Goal: Task Accomplishment & Management: Manage account settings

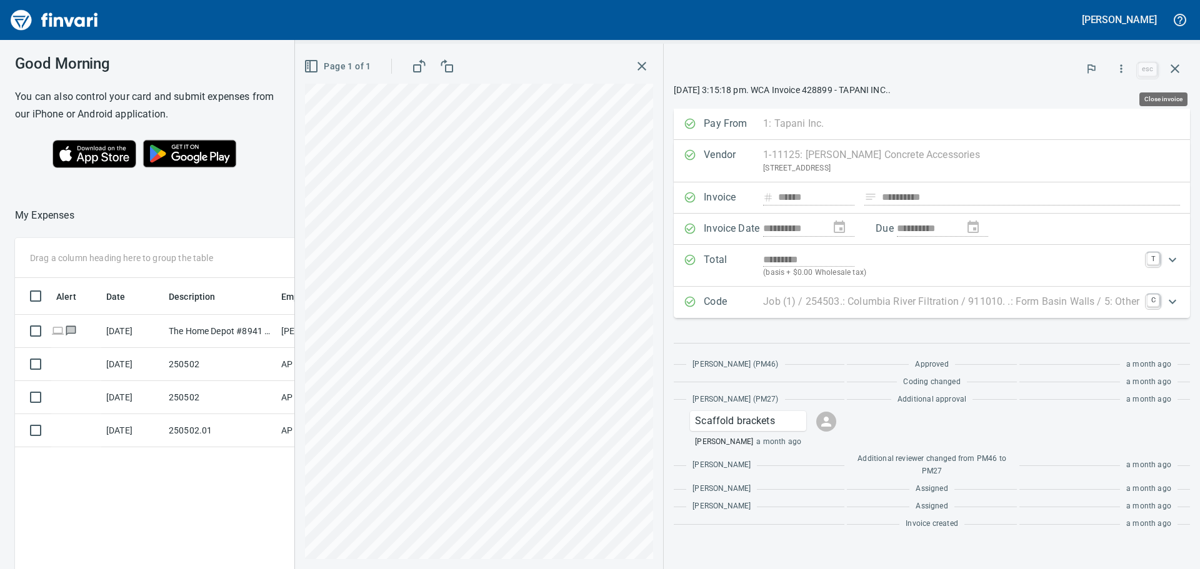
scroll to position [423, 839]
click at [823, 301] on p "Job (1) / 254503.: Columbia River Filtration / 911010. .: Form Basin Walls / 5:…" at bounding box center [951, 301] width 376 height 15
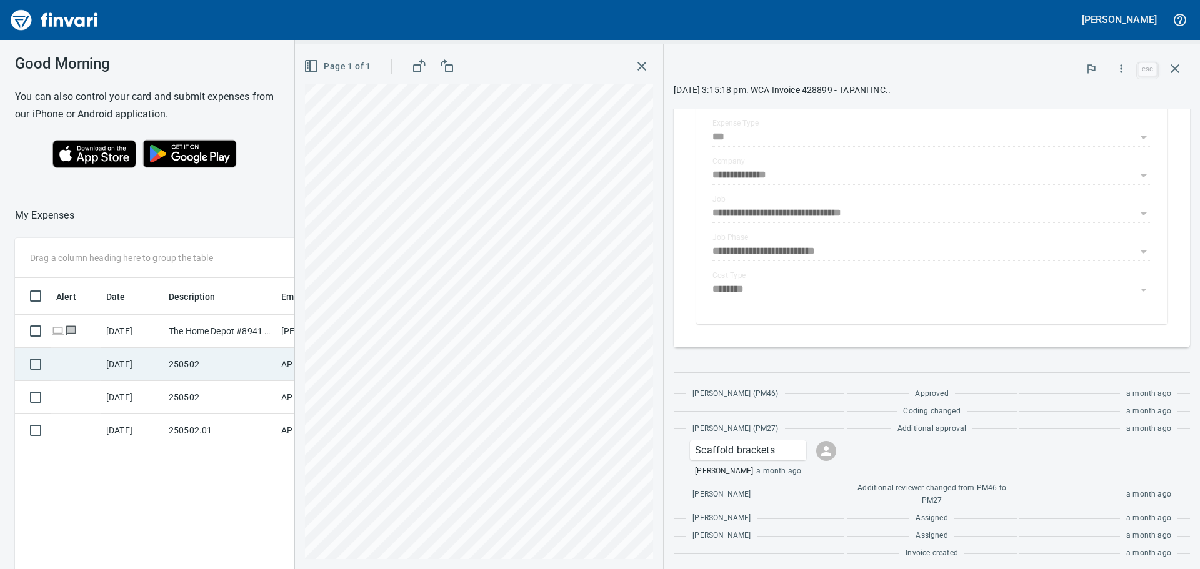
scroll to position [0, 0]
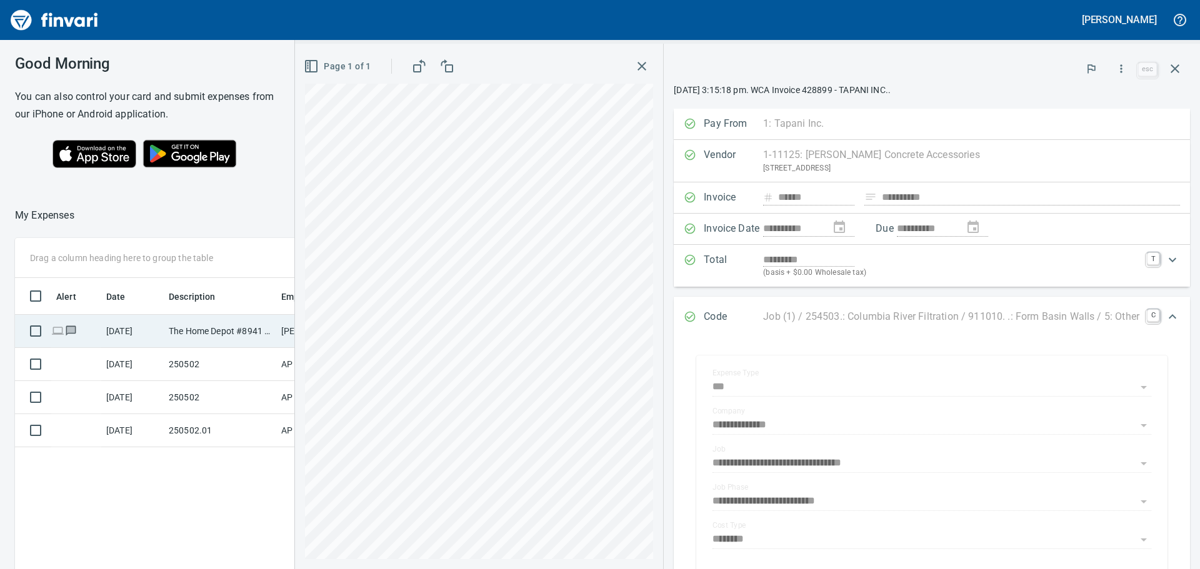
click at [200, 326] on td "The Home Depot #8941 Nampa ID" at bounding box center [220, 331] width 113 height 33
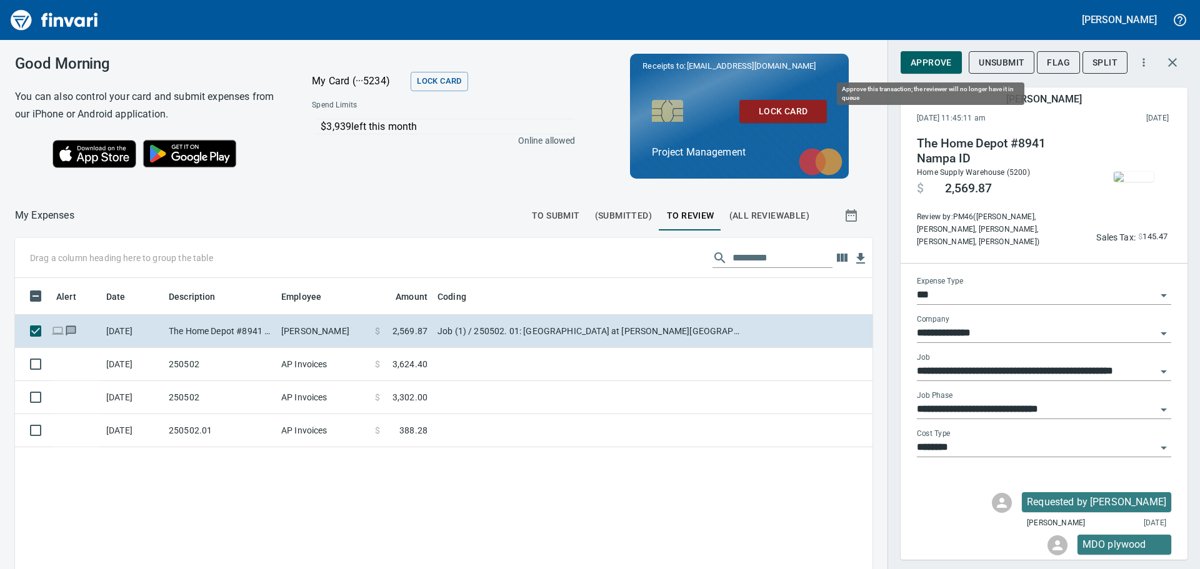
click at [924, 61] on span "Approve" at bounding box center [931, 63] width 41 height 16
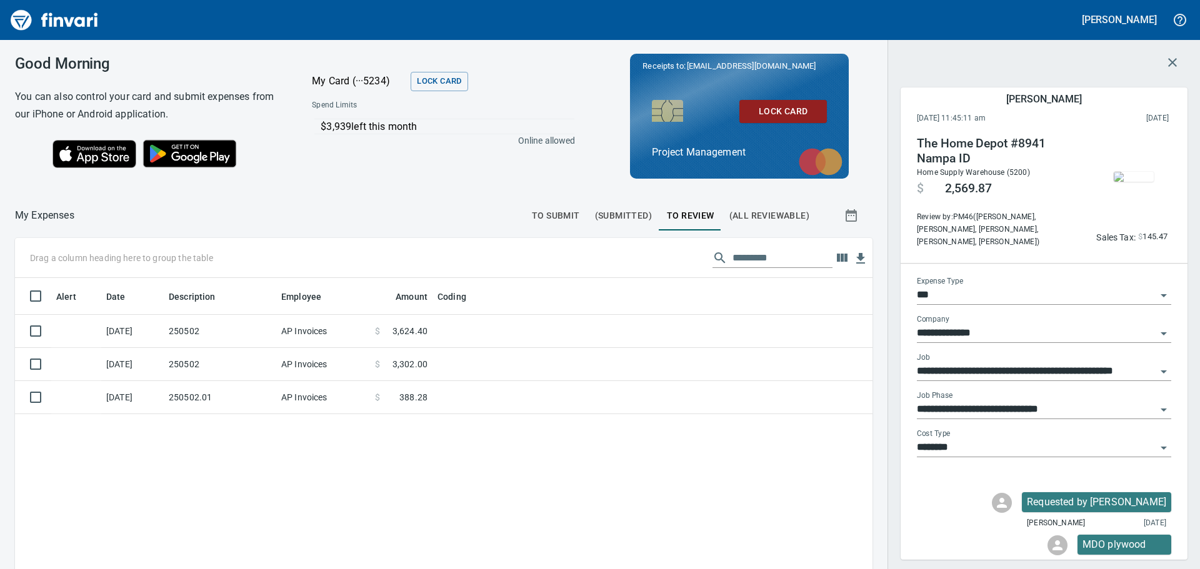
scroll to position [423, 839]
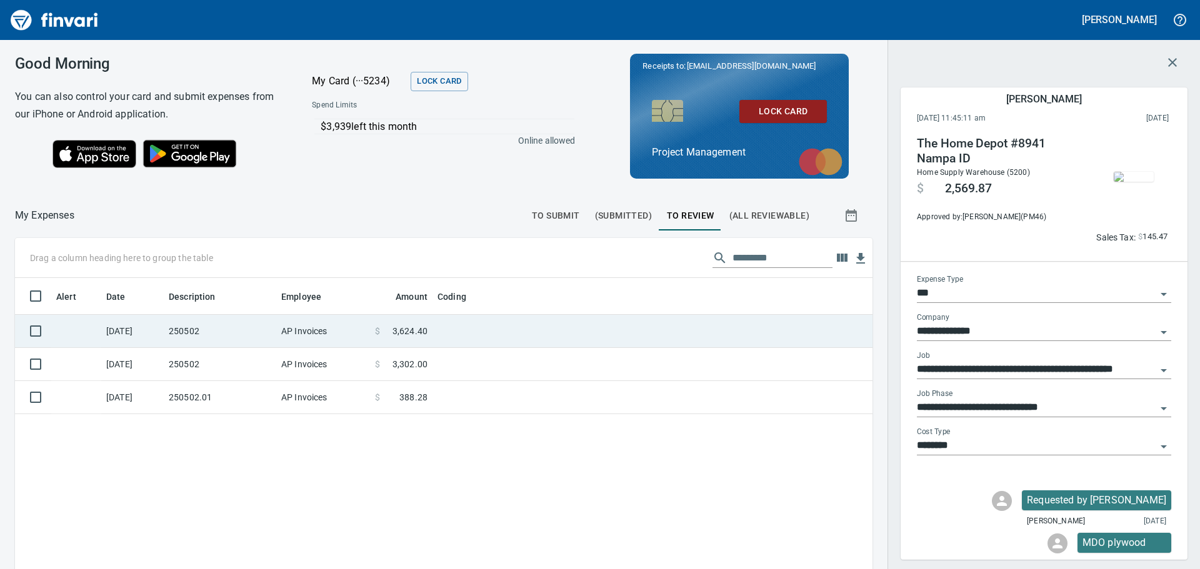
click at [223, 333] on td "250502" at bounding box center [220, 331] width 113 height 33
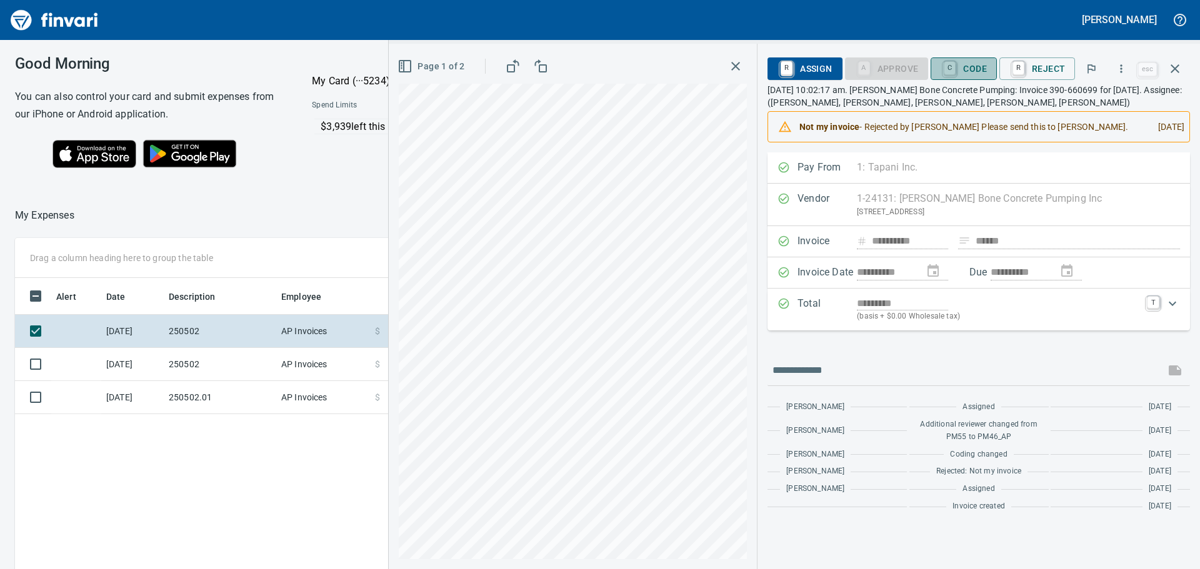
click at [964, 73] on span "C Code" at bounding box center [964, 68] width 46 height 21
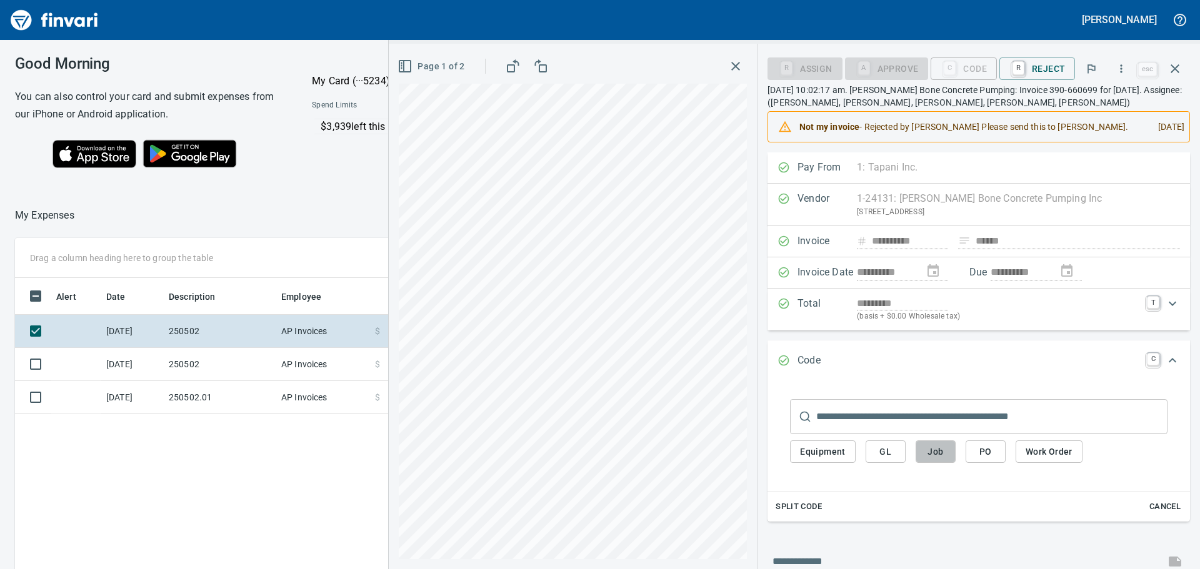
click at [948, 458] on button "Job" at bounding box center [936, 452] width 40 height 23
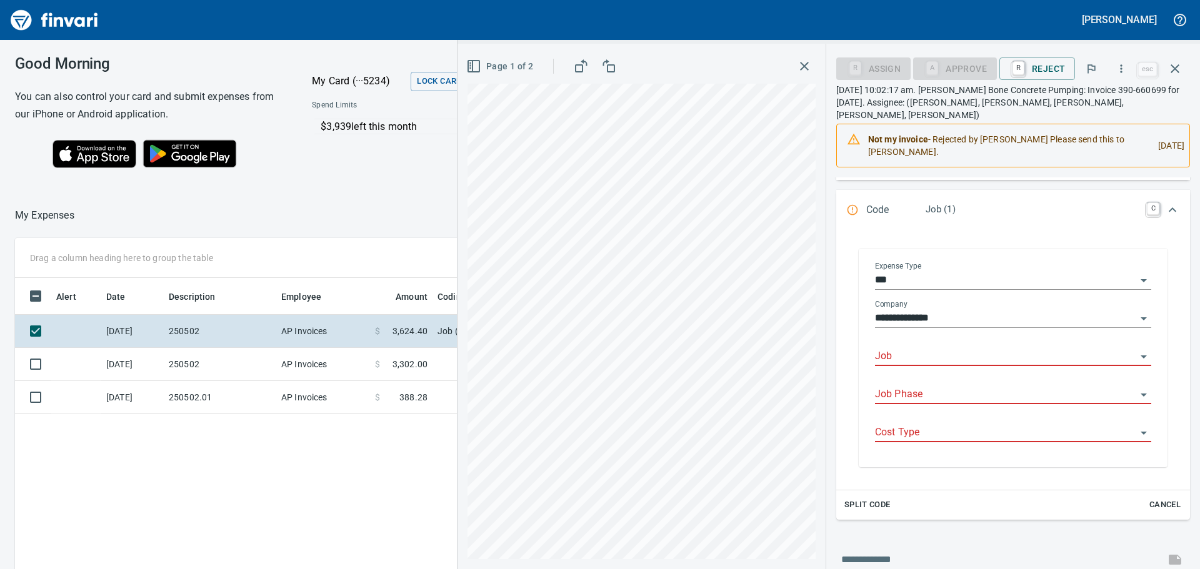
scroll to position [188, 0]
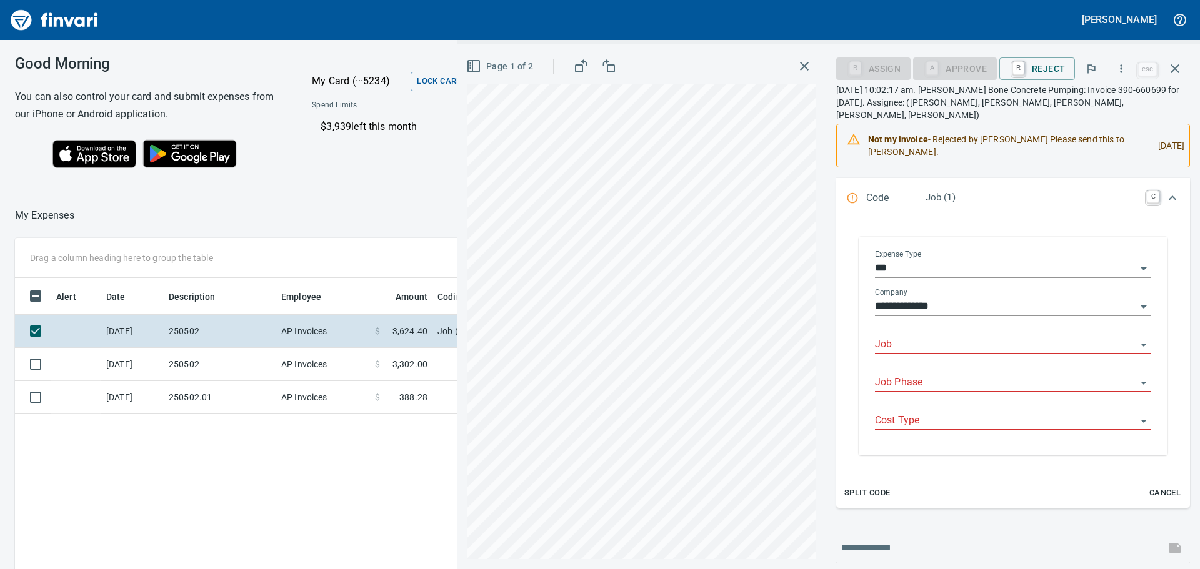
click at [924, 348] on div "Job" at bounding box center [1013, 345] width 276 height 38
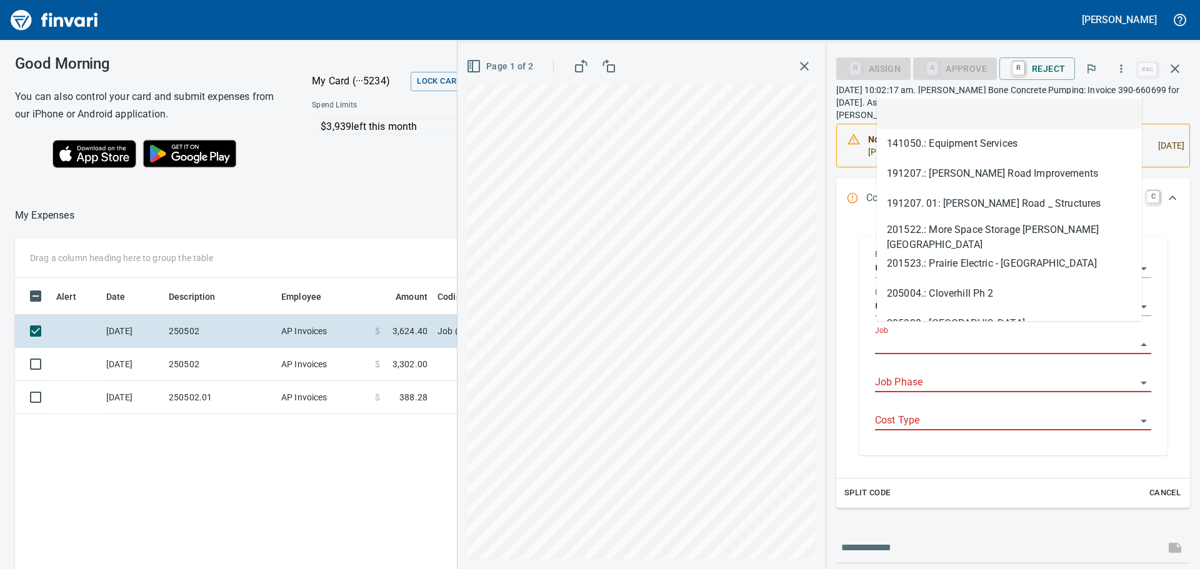
scroll to position [423, 839]
click at [927, 336] on input "Job" at bounding box center [1005, 345] width 261 height 18
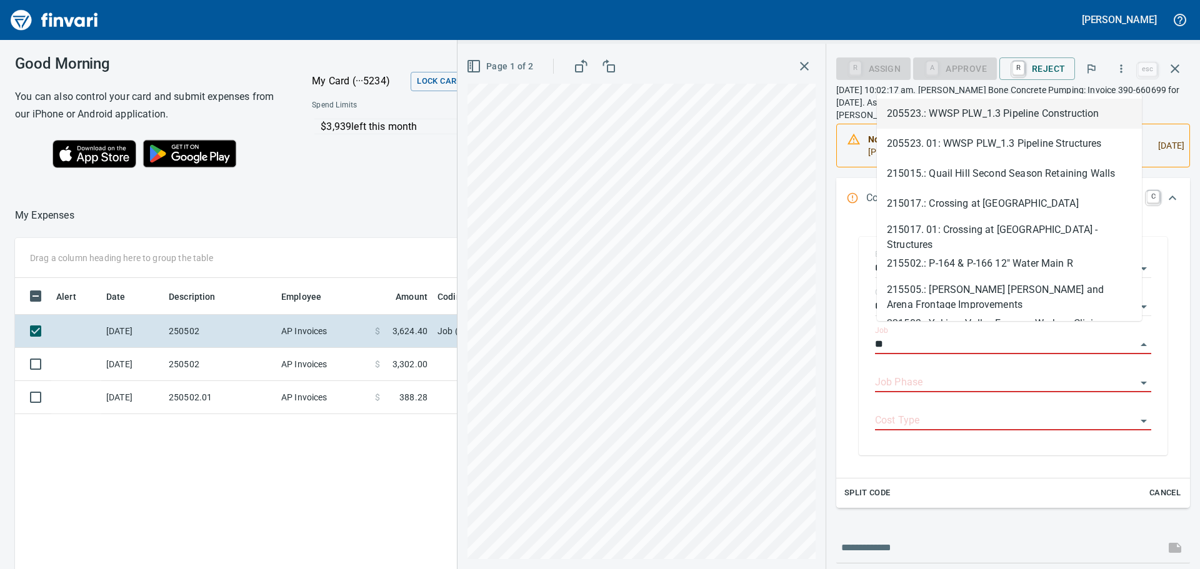
type input "*"
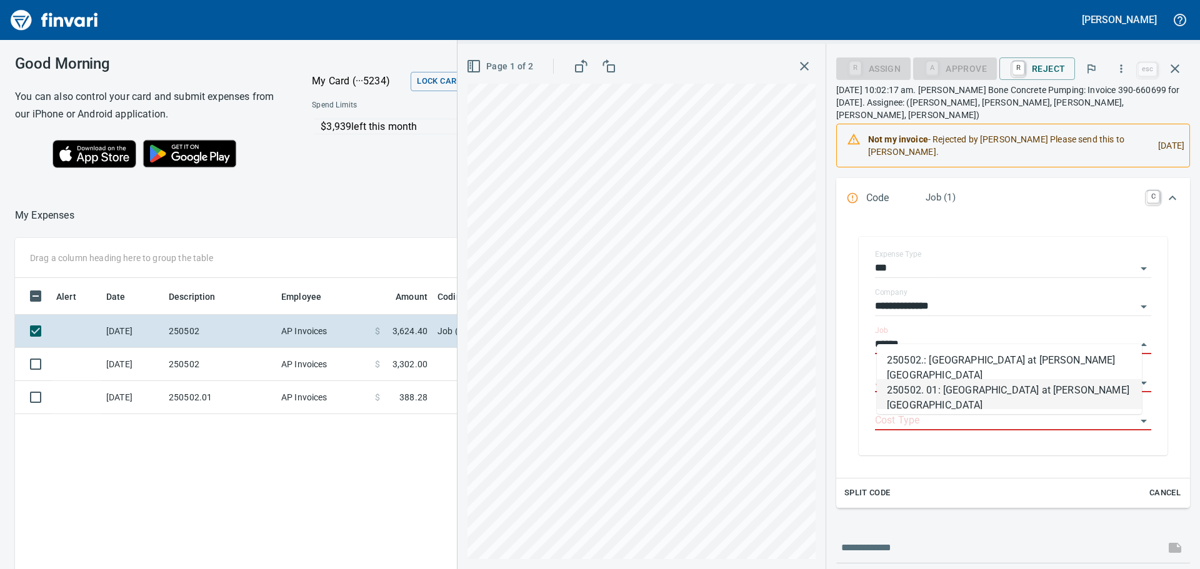
click at [981, 396] on li "250502. 01: [GEOGRAPHIC_DATA] at [PERSON_NAME][GEOGRAPHIC_DATA]" at bounding box center [1009, 394] width 265 height 30
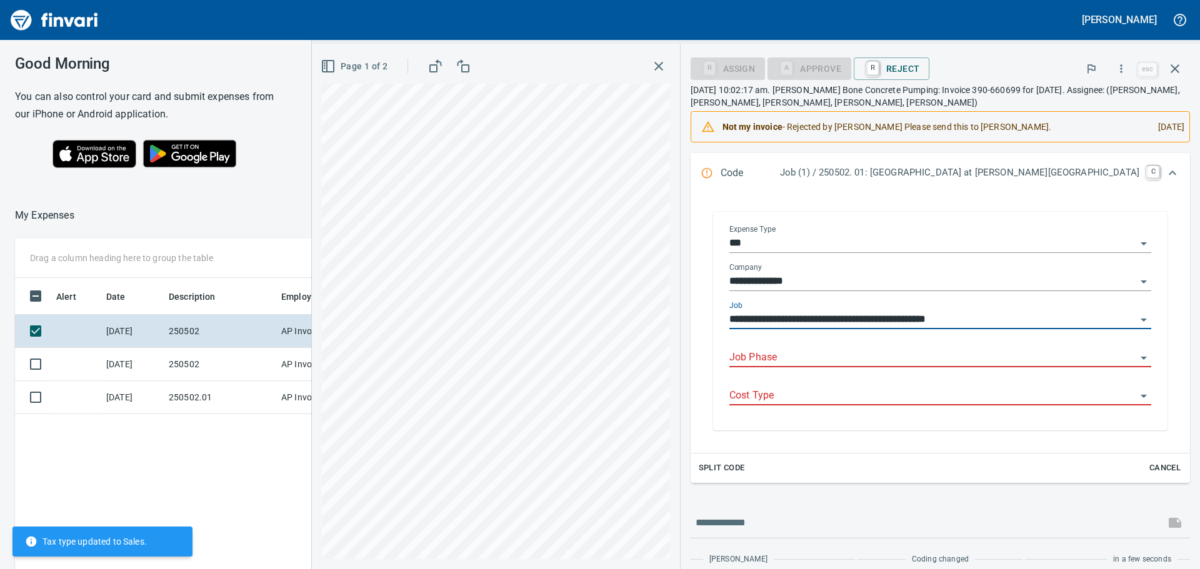
type input "**********"
click at [899, 358] on input "Job Phase" at bounding box center [932, 358] width 407 height 18
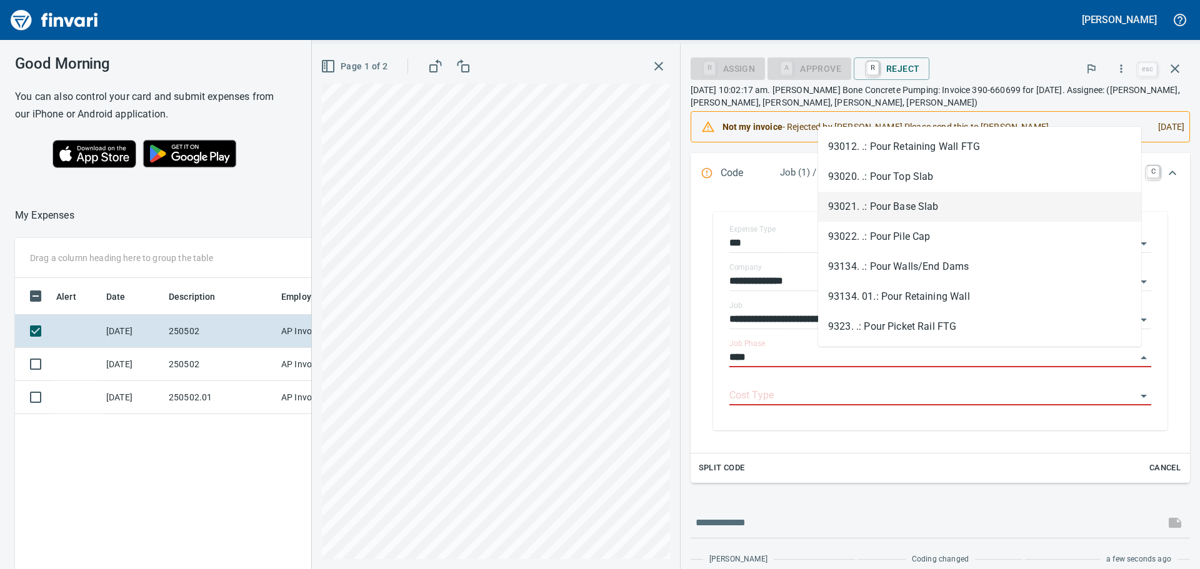
click at [913, 202] on li "93021. .: Pour Base Slab" at bounding box center [979, 207] width 323 height 30
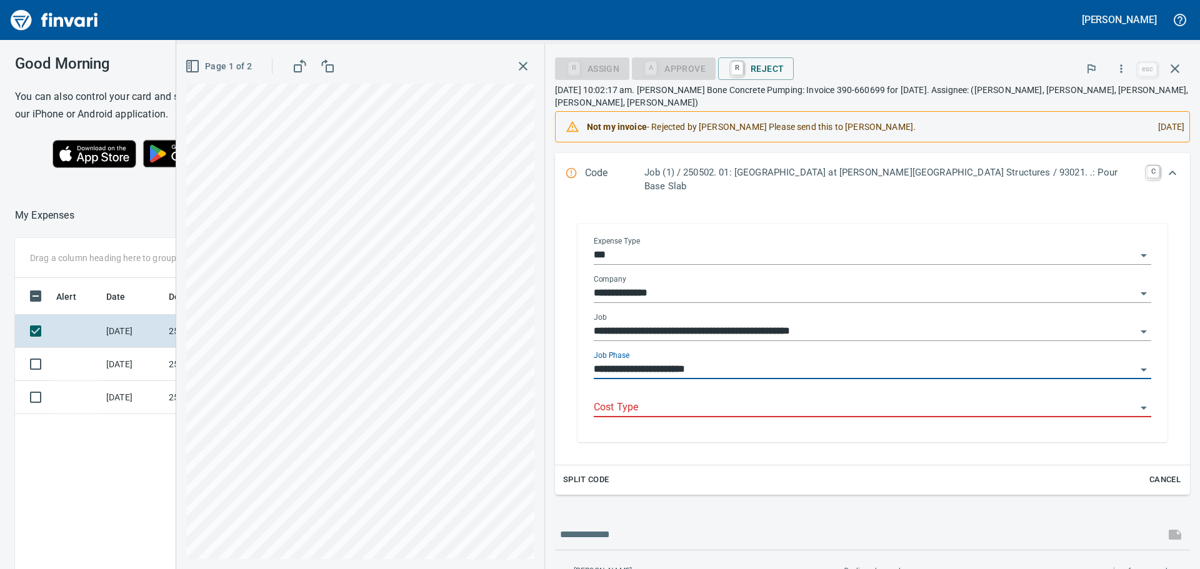
type input "**********"
click at [763, 401] on input "Cost Type" at bounding box center [865, 408] width 543 height 18
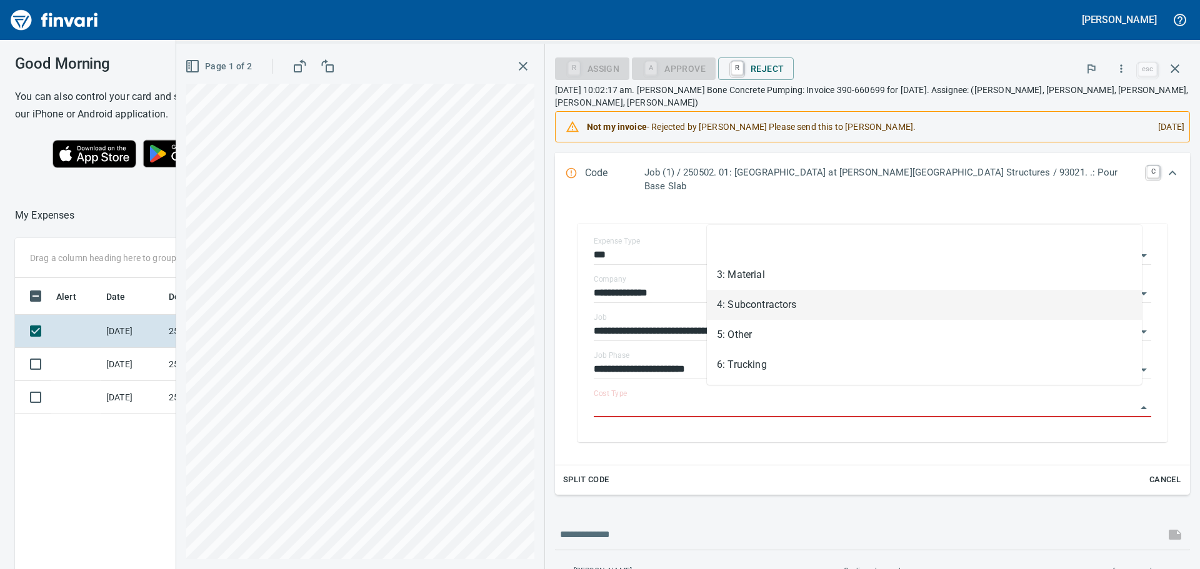
click at [767, 305] on li "4: Subcontractors" at bounding box center [924, 305] width 435 height 30
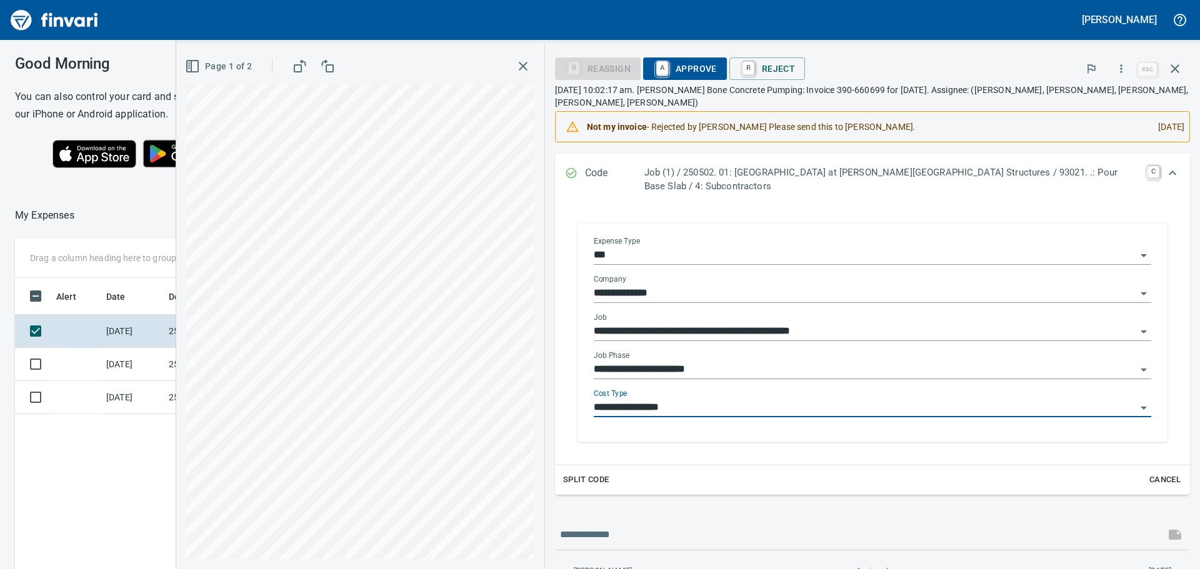
type input "**********"
click at [717, 71] on span "A Approve" at bounding box center [685, 68] width 64 height 21
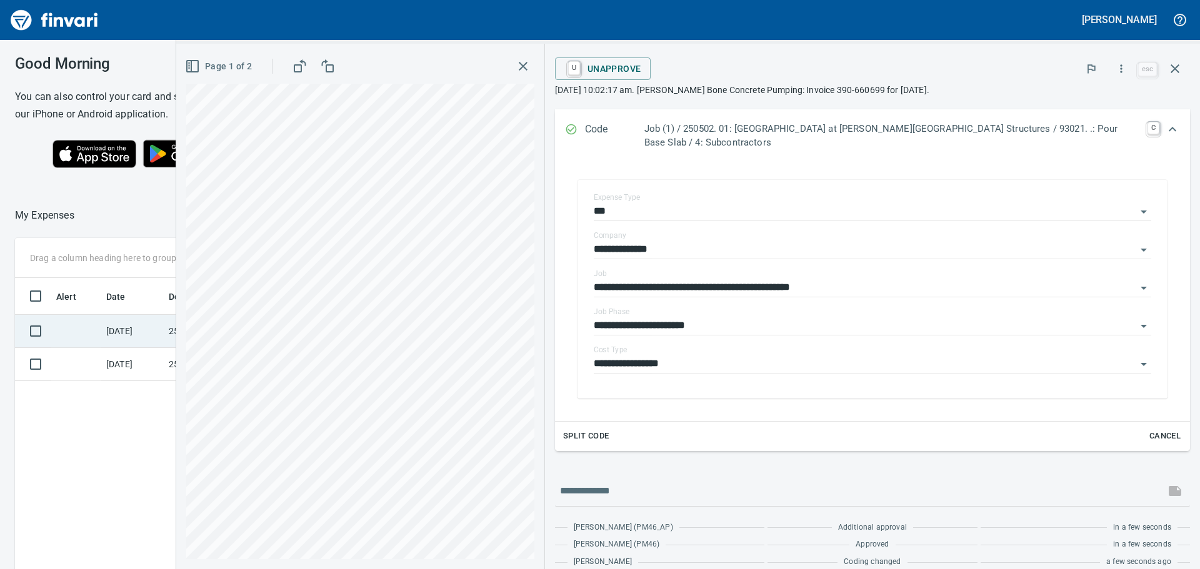
click at [116, 324] on td "[DATE]" at bounding box center [132, 331] width 63 height 33
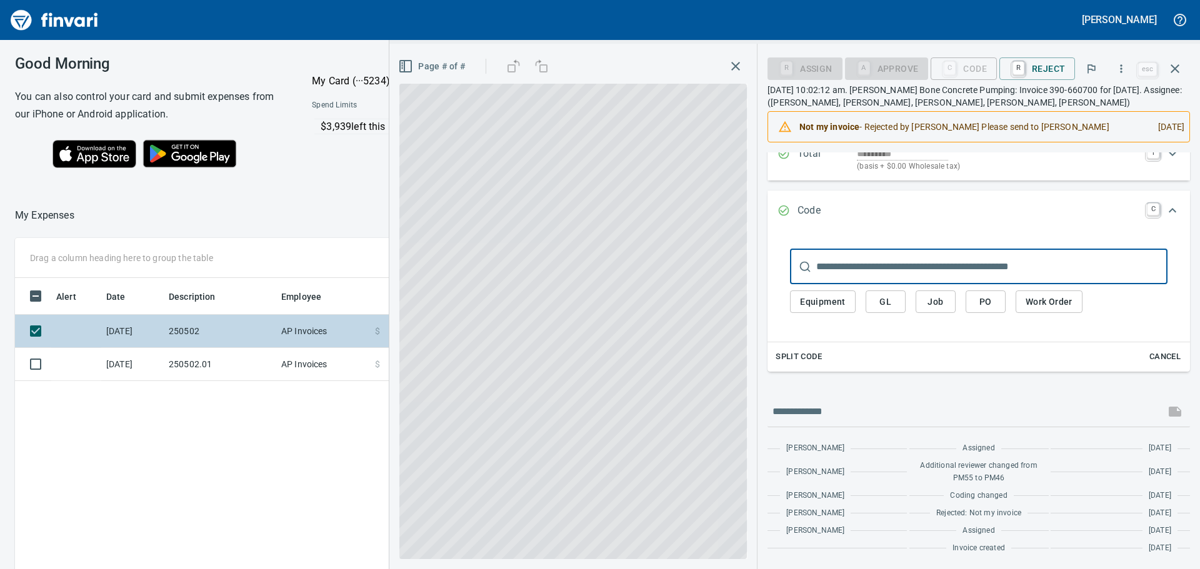
scroll to position [150, 0]
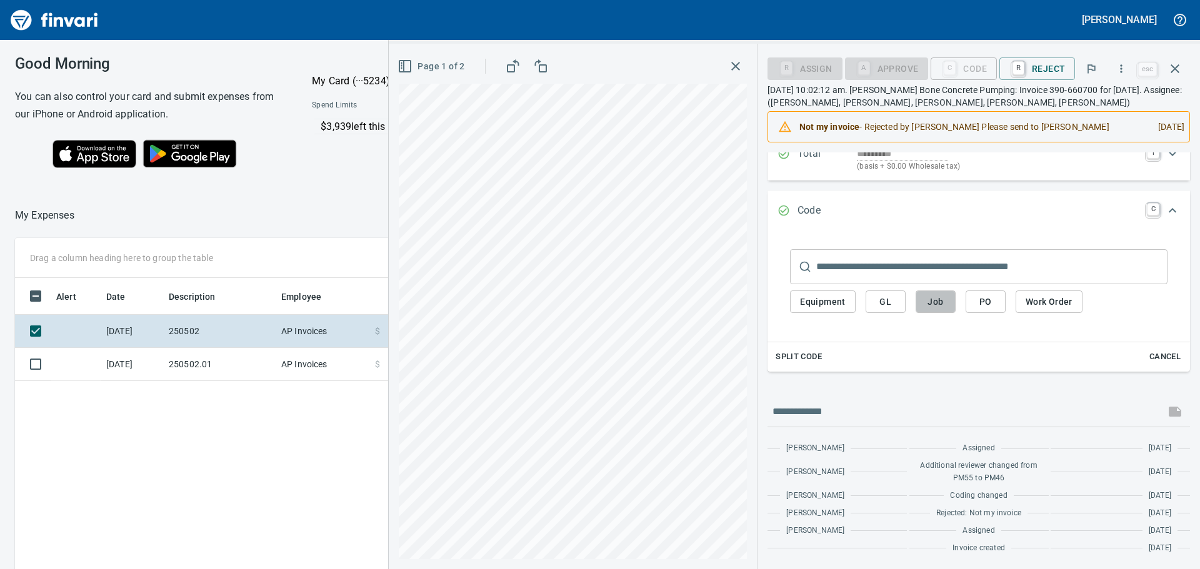
click at [935, 296] on span "Job" at bounding box center [936, 302] width 20 height 16
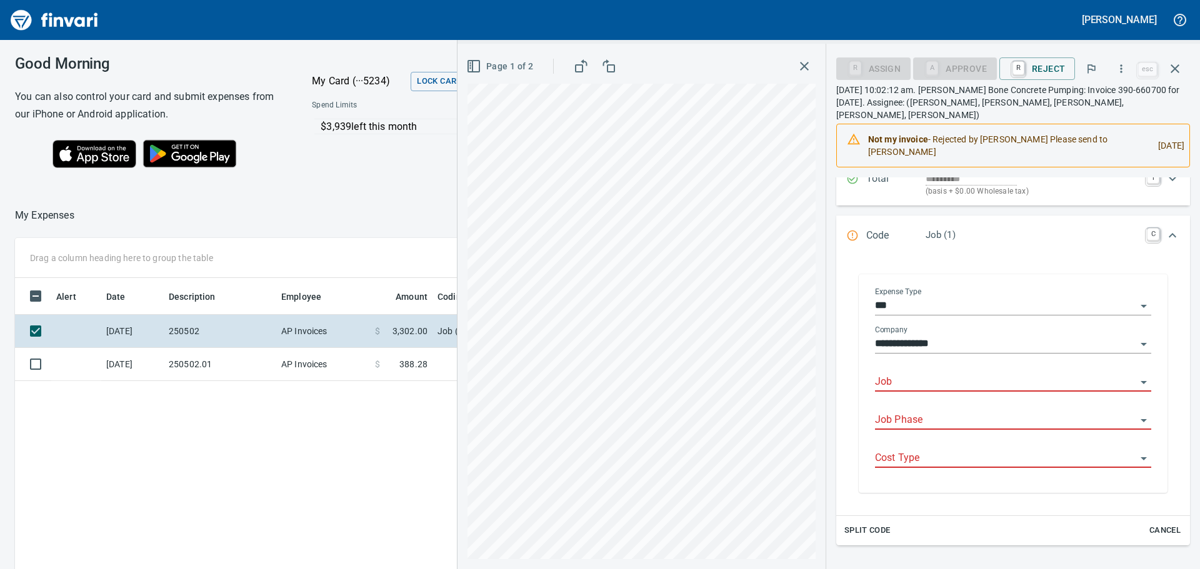
click at [926, 374] on input "Job" at bounding box center [1005, 383] width 261 height 18
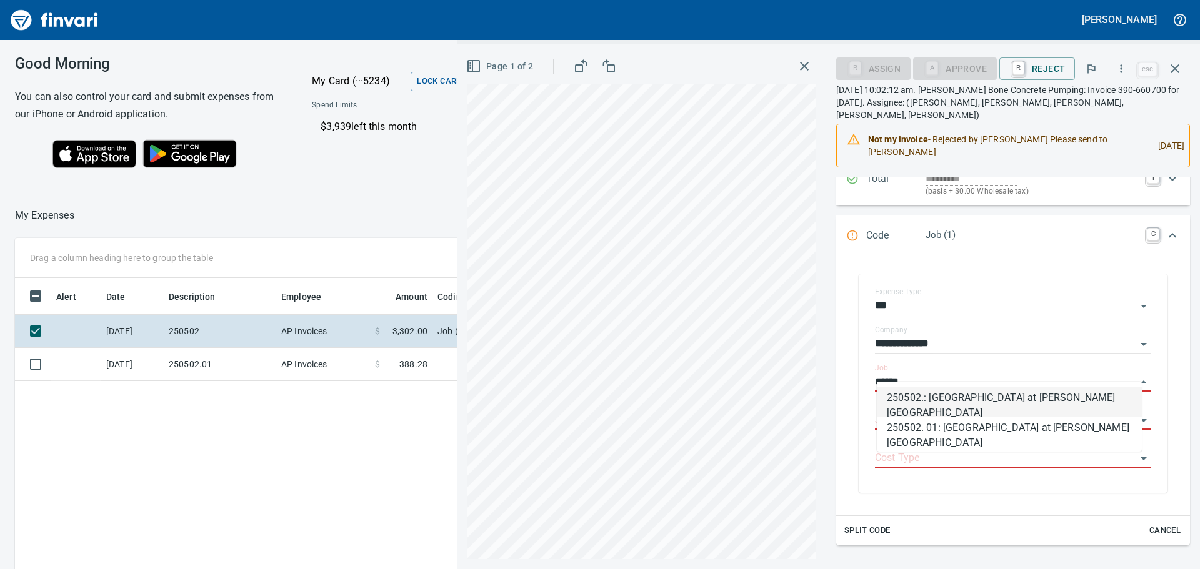
scroll to position [423, 839]
click at [982, 438] on li "250502. 01: [GEOGRAPHIC_DATA] at [PERSON_NAME][GEOGRAPHIC_DATA]" at bounding box center [1009, 432] width 265 height 30
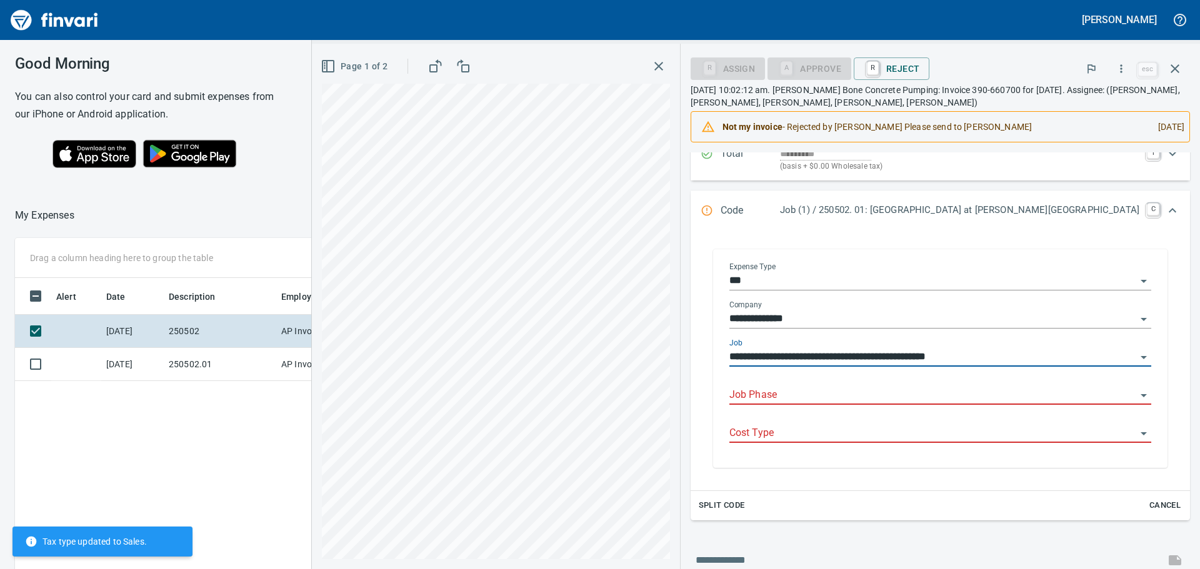
type input "**********"
click at [911, 396] on input "Job Phase" at bounding box center [932, 396] width 407 height 18
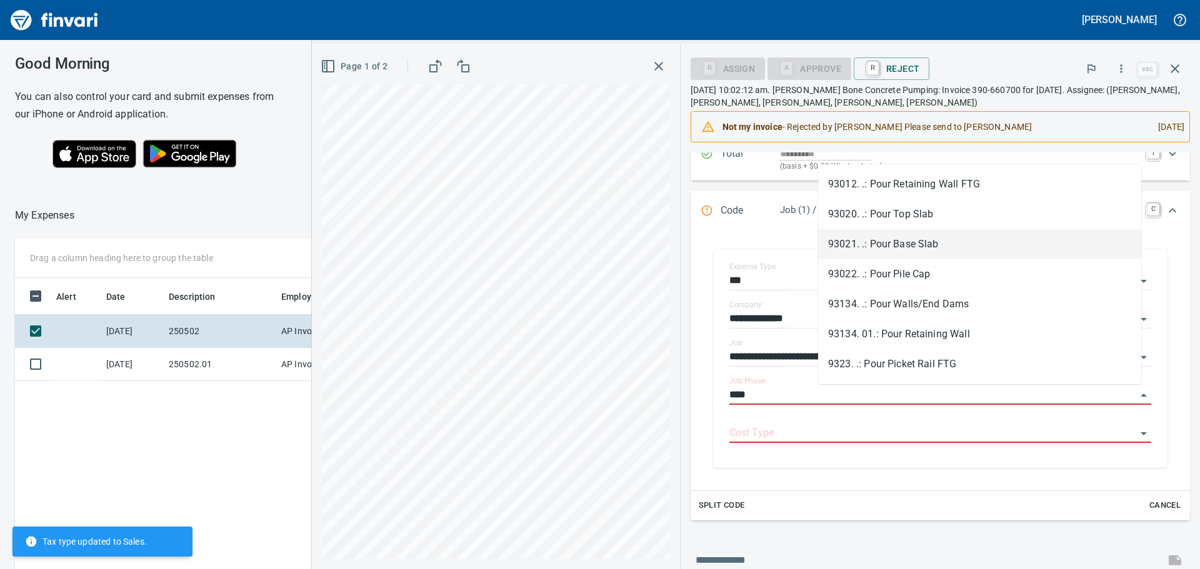
click at [920, 246] on li "93021. .: Pour Base Slab" at bounding box center [979, 244] width 323 height 30
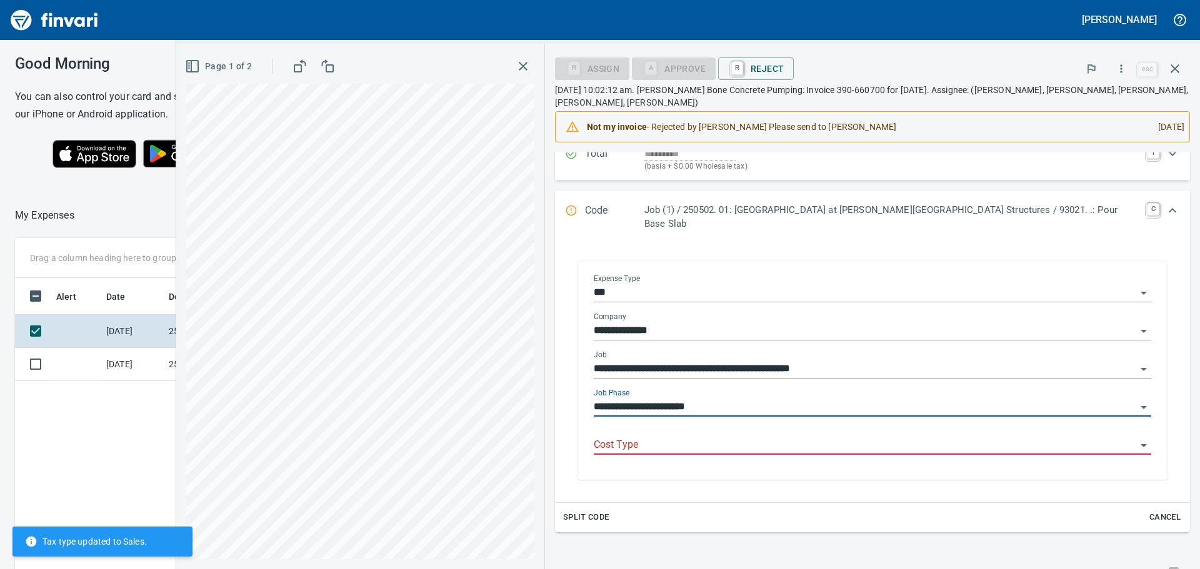
type input "**********"
click at [738, 437] on input "Cost Type" at bounding box center [865, 446] width 543 height 18
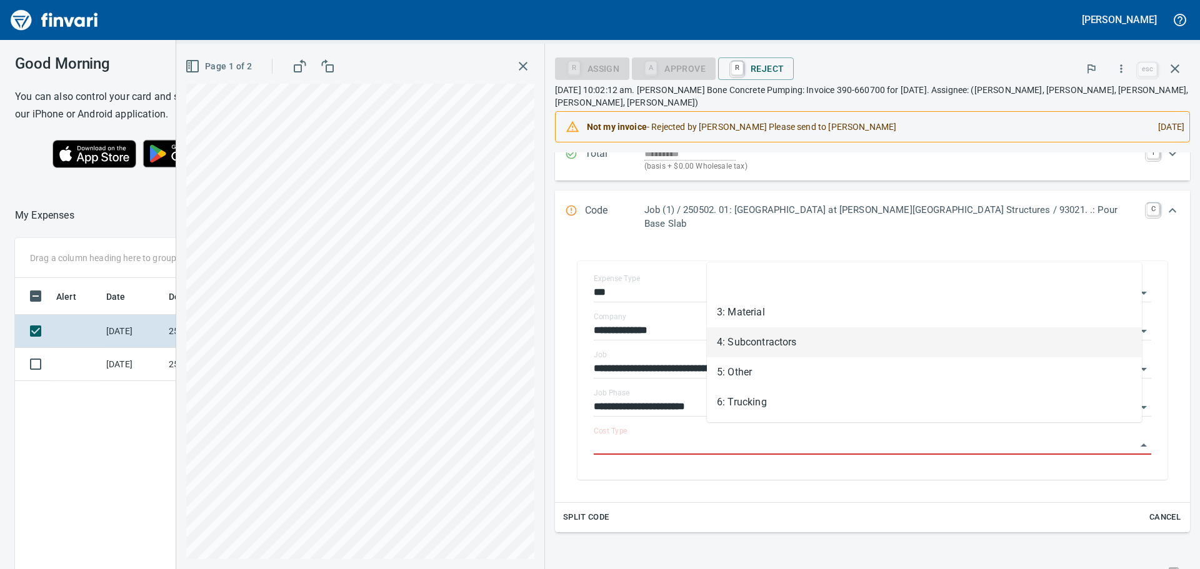
click at [765, 344] on li "4: Subcontractors" at bounding box center [924, 343] width 435 height 30
type input "**********"
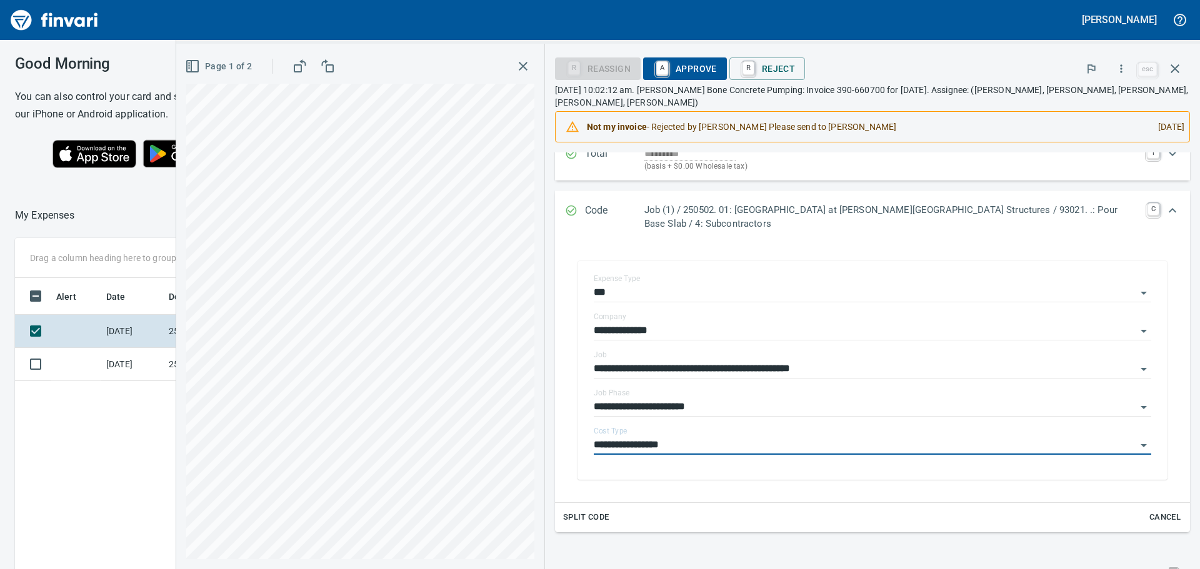
click at [716, 71] on span "A Approve" at bounding box center [685, 68] width 64 height 21
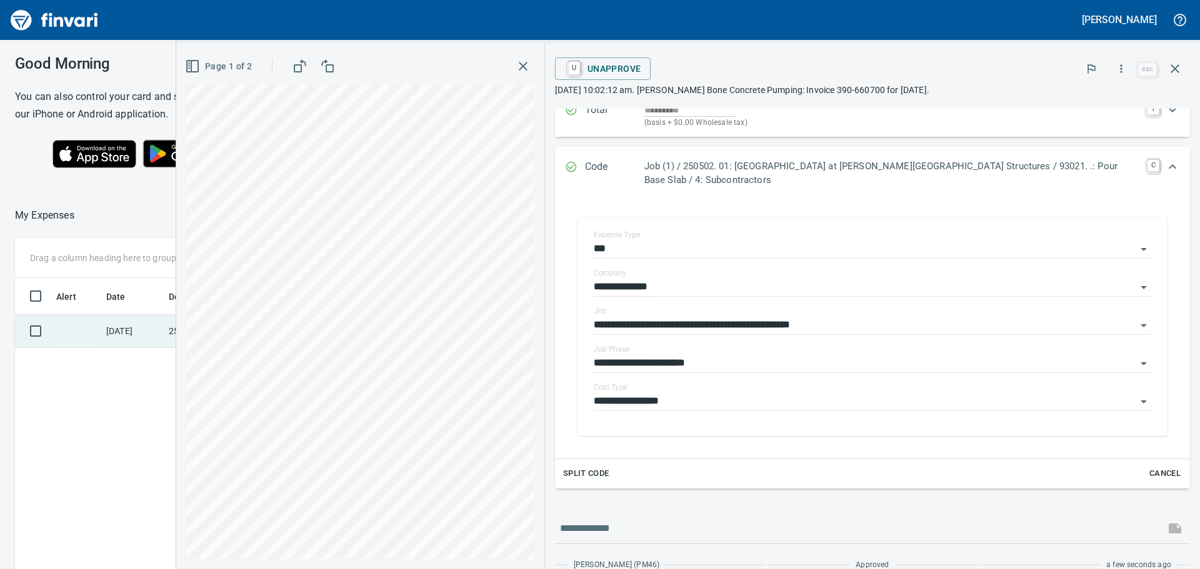
click at [127, 332] on td "[DATE]" at bounding box center [132, 331] width 63 height 33
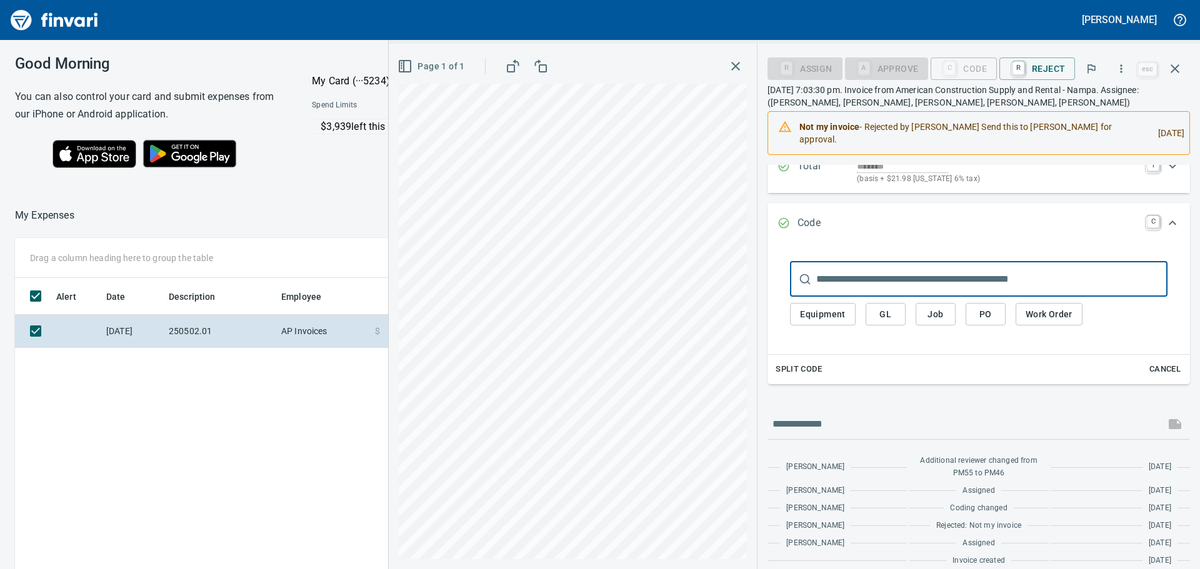
click at [929, 307] on span "Job" at bounding box center [936, 315] width 20 height 16
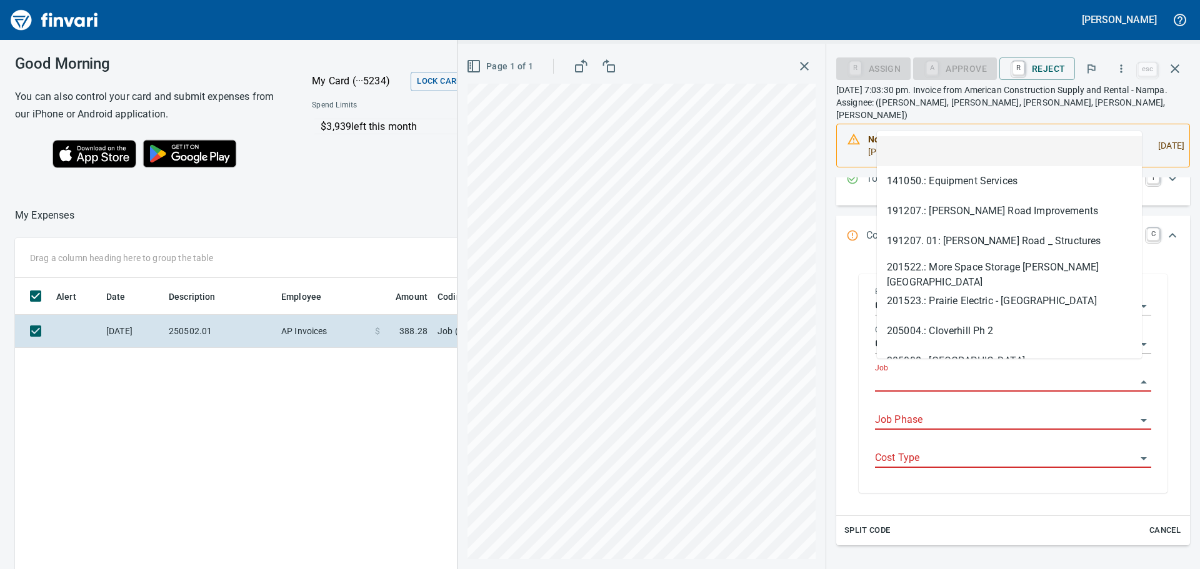
click at [922, 374] on input "Job" at bounding box center [1005, 383] width 261 height 18
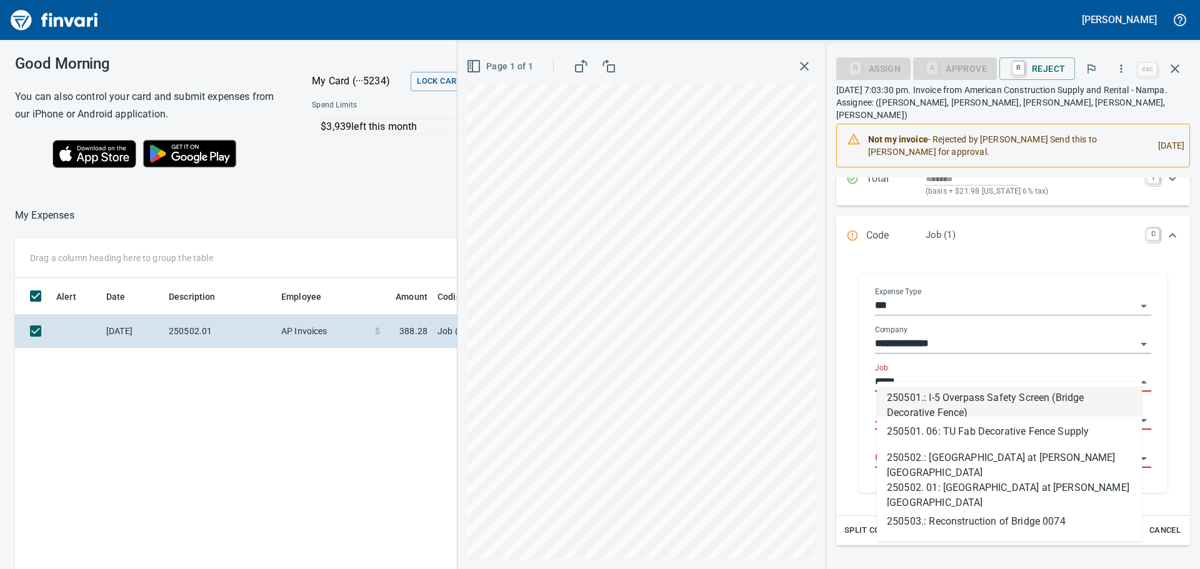
scroll to position [423, 839]
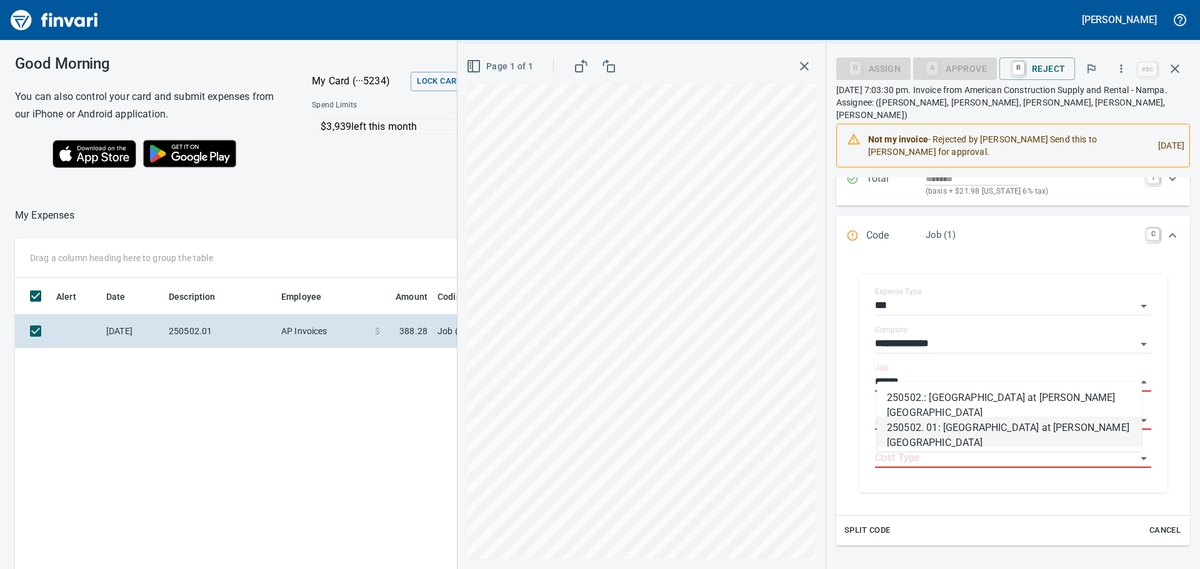
click at [966, 423] on li "250502. 01: [GEOGRAPHIC_DATA] at [PERSON_NAME][GEOGRAPHIC_DATA]" at bounding box center [1009, 432] width 265 height 30
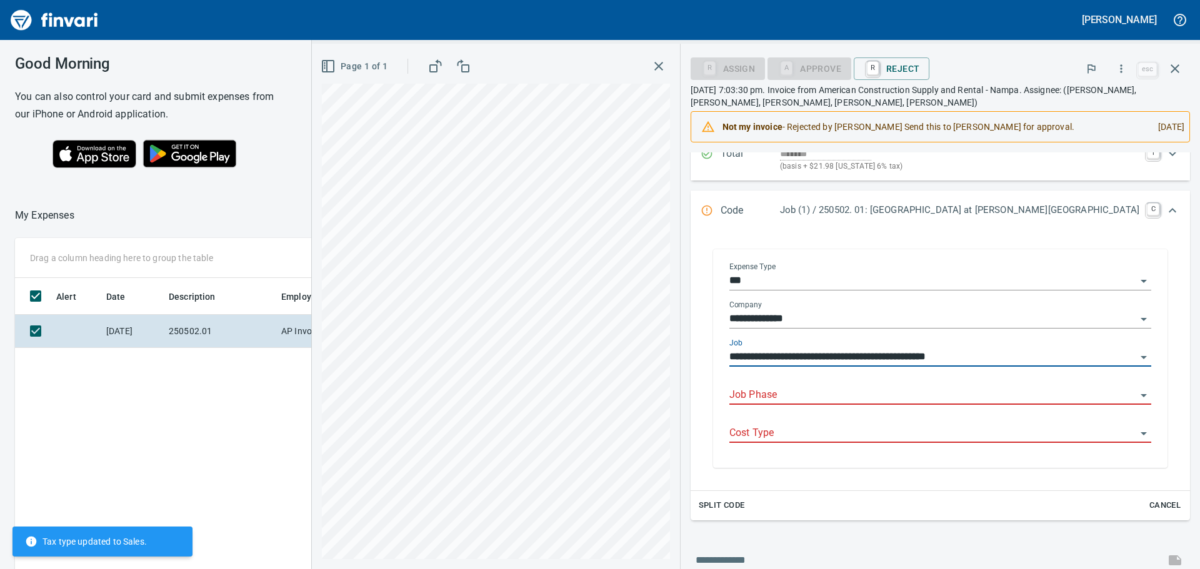
type input "**********"
click at [900, 404] on input "Job Phase" at bounding box center [932, 396] width 407 height 18
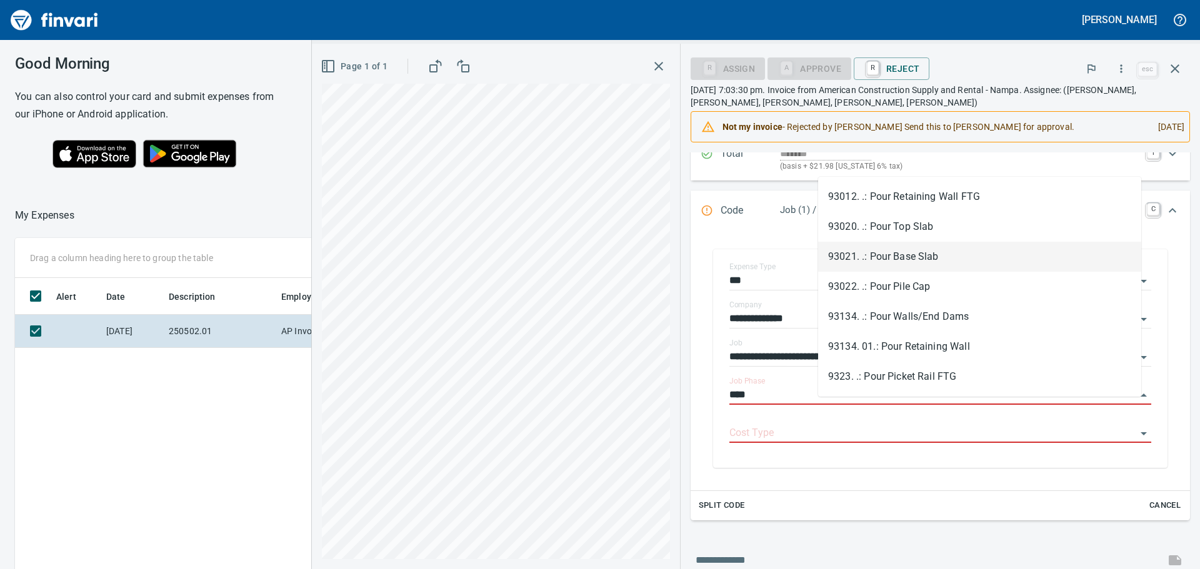
click at [919, 263] on li "93021. .: Pour Base Slab" at bounding box center [979, 257] width 323 height 30
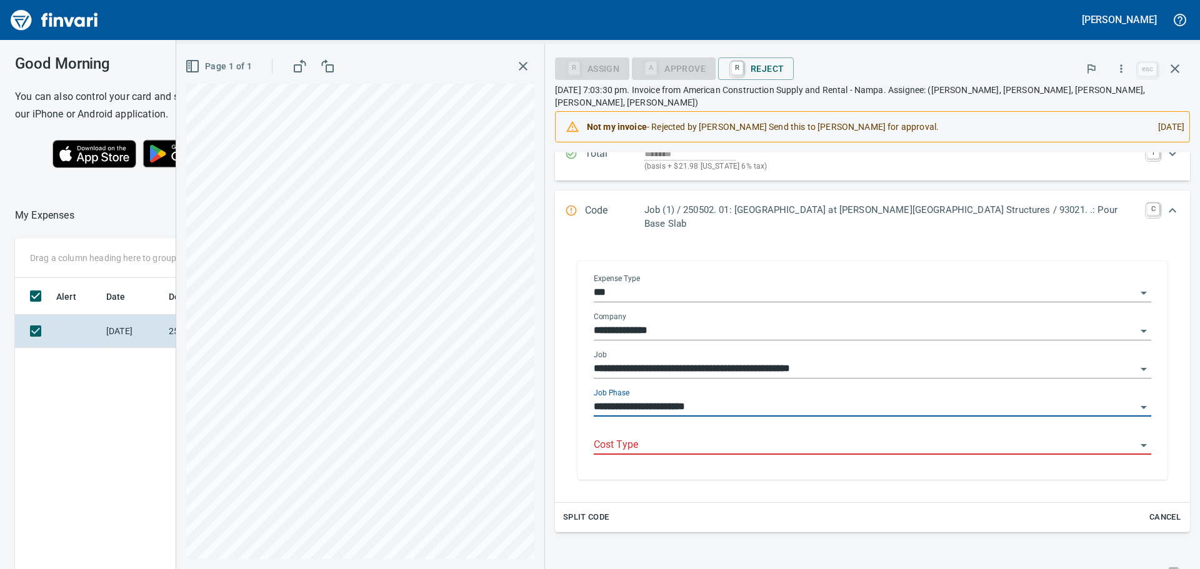
type input "**********"
click at [799, 437] on input "Cost Type" at bounding box center [865, 446] width 543 height 18
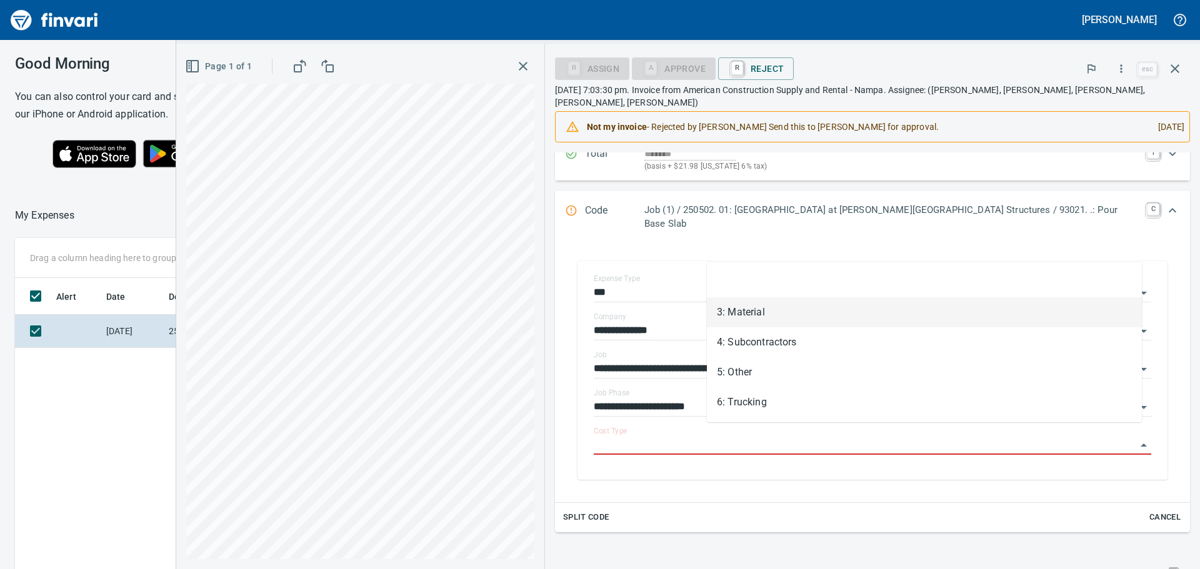
click at [751, 313] on li "3: Material" at bounding box center [924, 313] width 435 height 30
type input "**********"
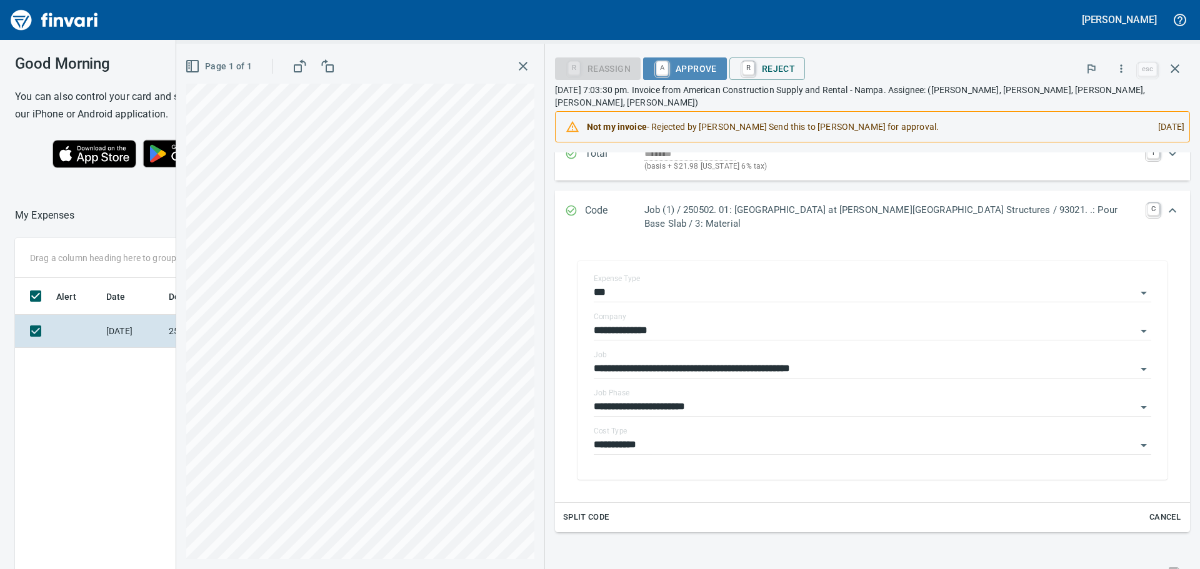
click at [717, 66] on span "A Approve" at bounding box center [685, 68] width 64 height 21
